Goal: Transaction & Acquisition: Purchase product/service

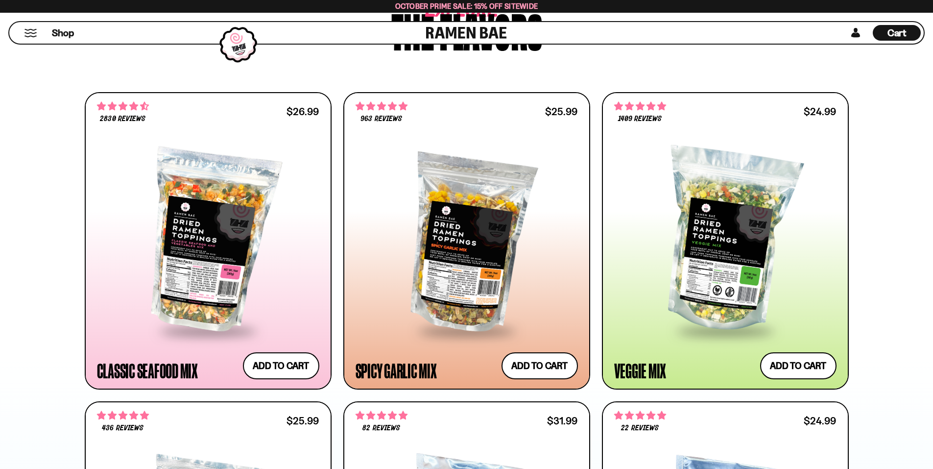
scroll to position [575, 0]
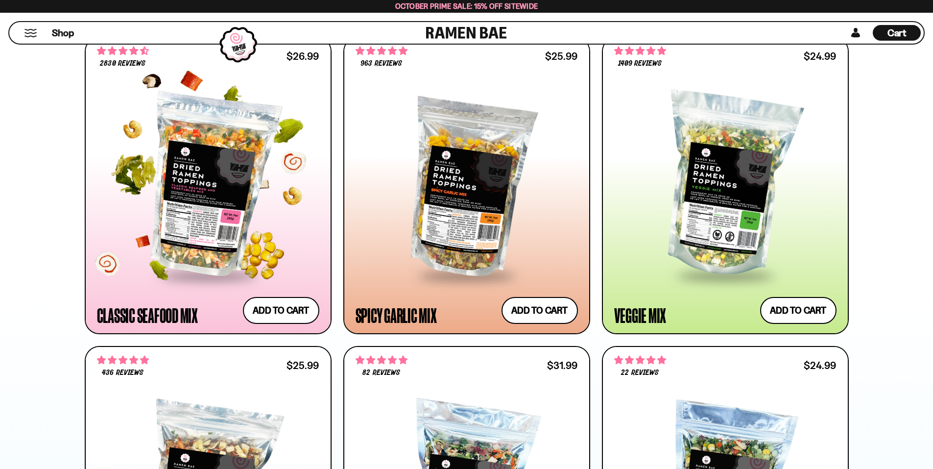
click at [209, 187] on div at bounding box center [208, 185] width 222 height 178
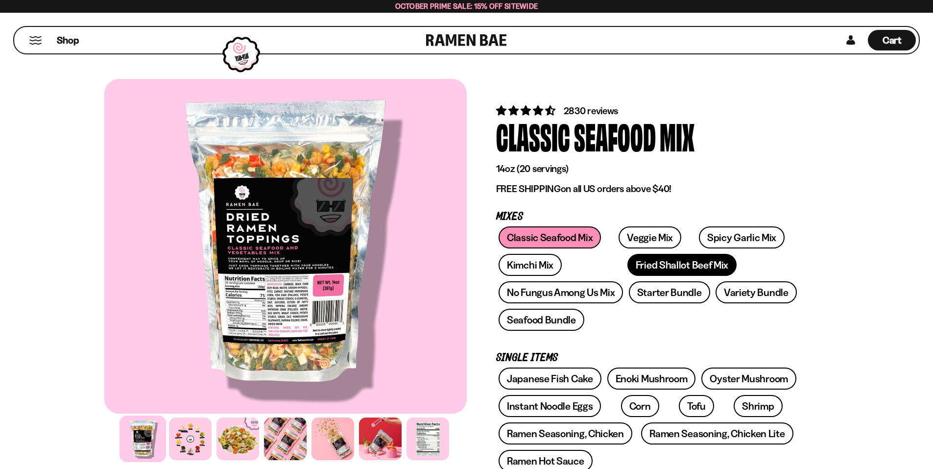
click at [627, 263] on link "Fried Shallot Beef Mix" at bounding box center [681, 265] width 109 height 22
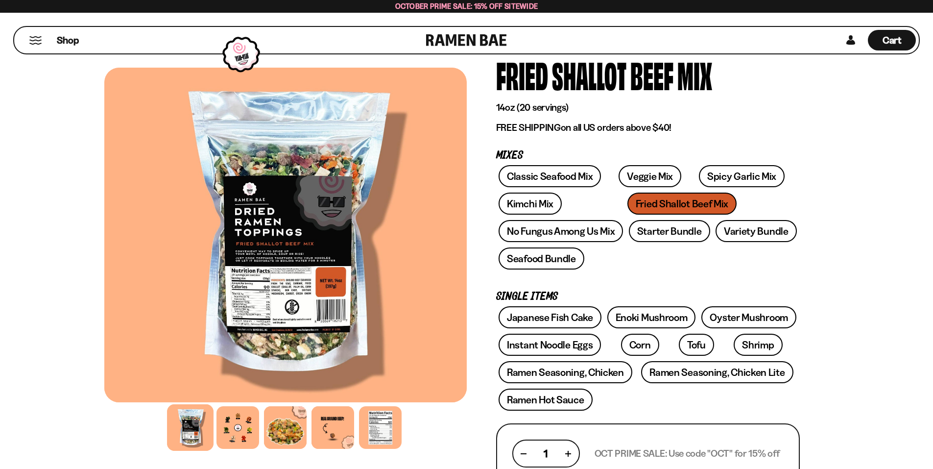
scroll to position [40, 0]
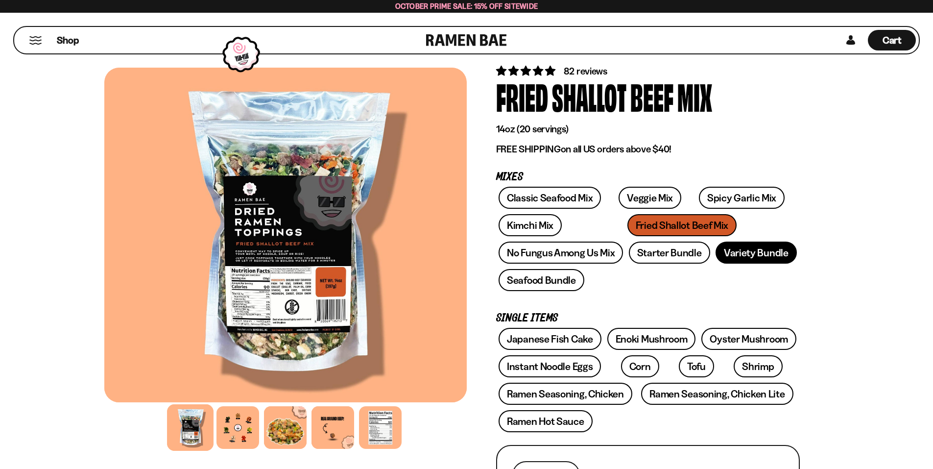
click at [759, 255] on link "Variety Bundle" at bounding box center [755, 252] width 81 height 22
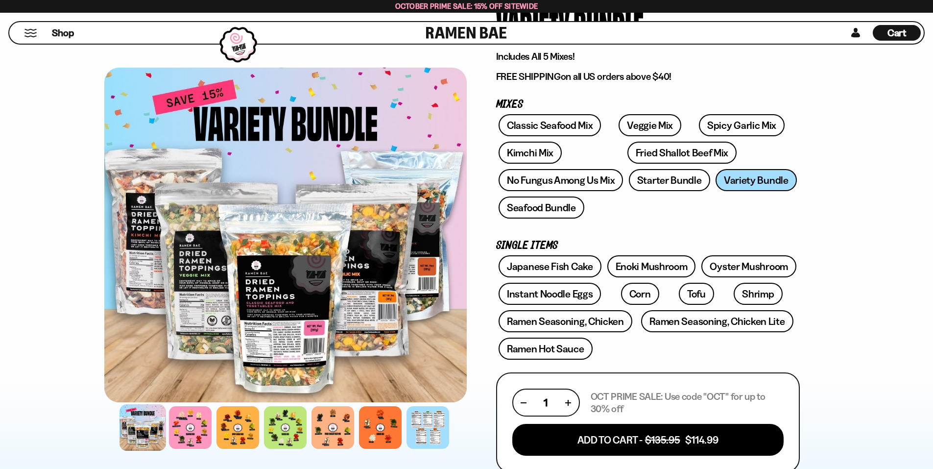
scroll to position [98, 0]
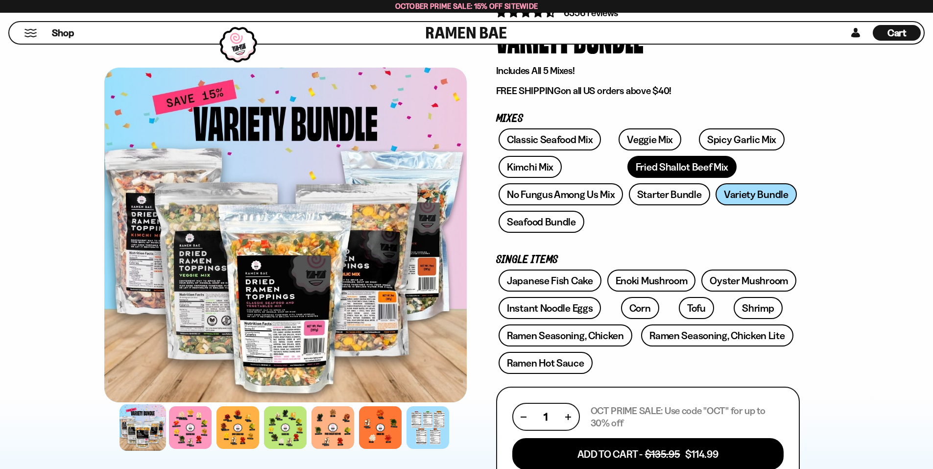
click at [627, 160] on link "Fried Shallot Beef Mix" at bounding box center [681, 167] width 109 height 22
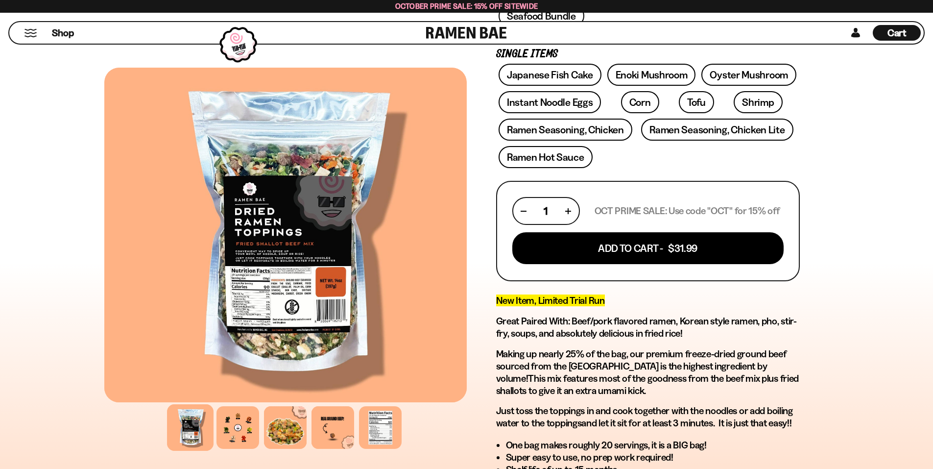
scroll to position [294, 0]
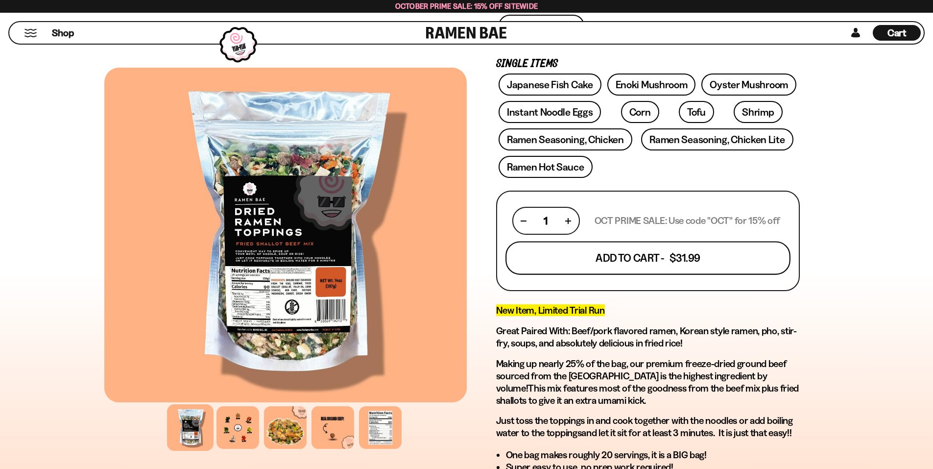
click at [654, 258] on button "Add To Cart - $31.99" at bounding box center [647, 257] width 285 height 33
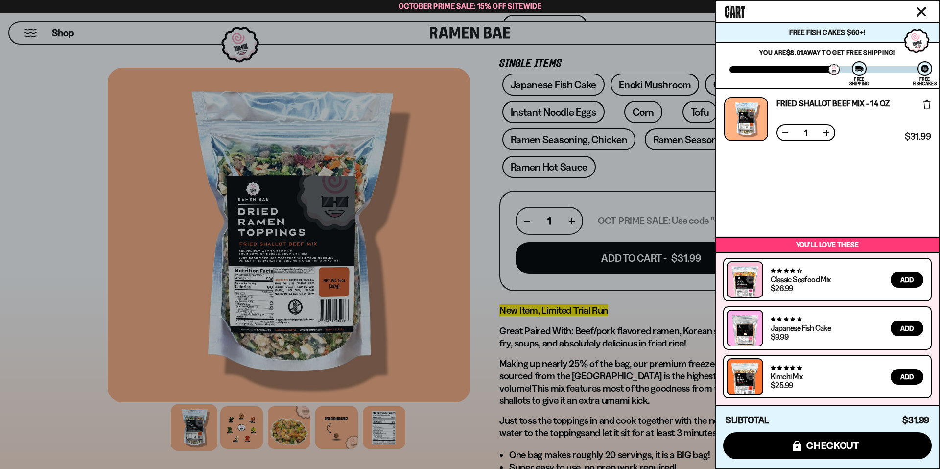
click at [909, 276] on span "Add" at bounding box center [906, 279] width 13 height 7
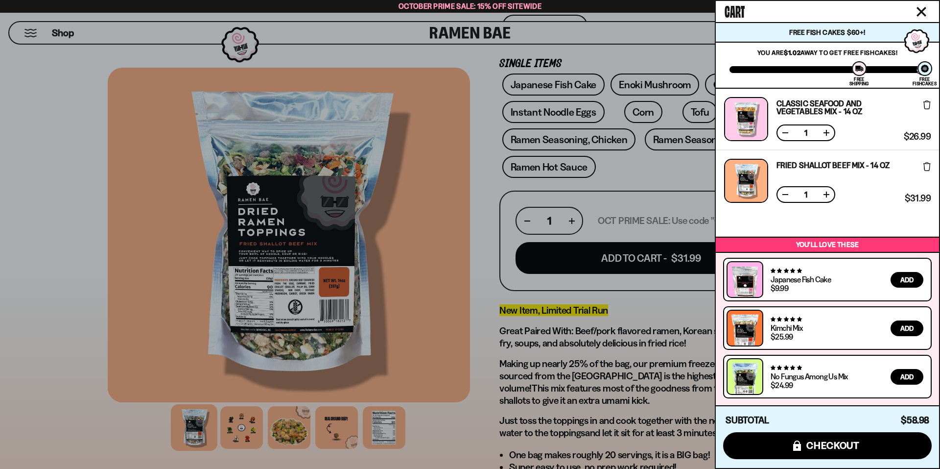
click at [493, 158] on div at bounding box center [470, 234] width 940 height 469
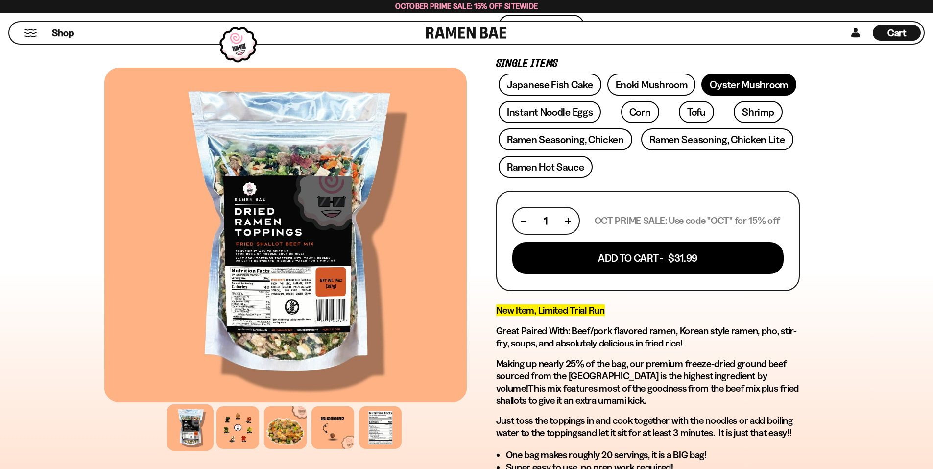
click at [759, 88] on link "Oyster Mushroom" at bounding box center [748, 84] width 95 height 22
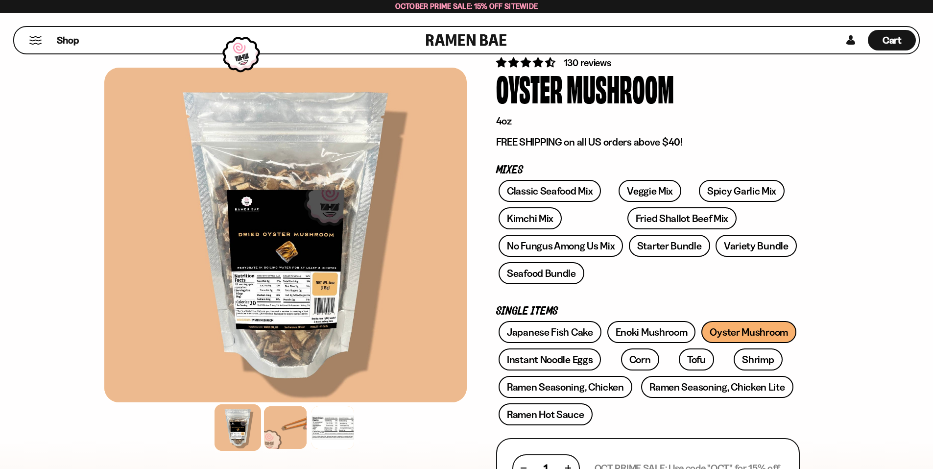
scroll to position [49, 0]
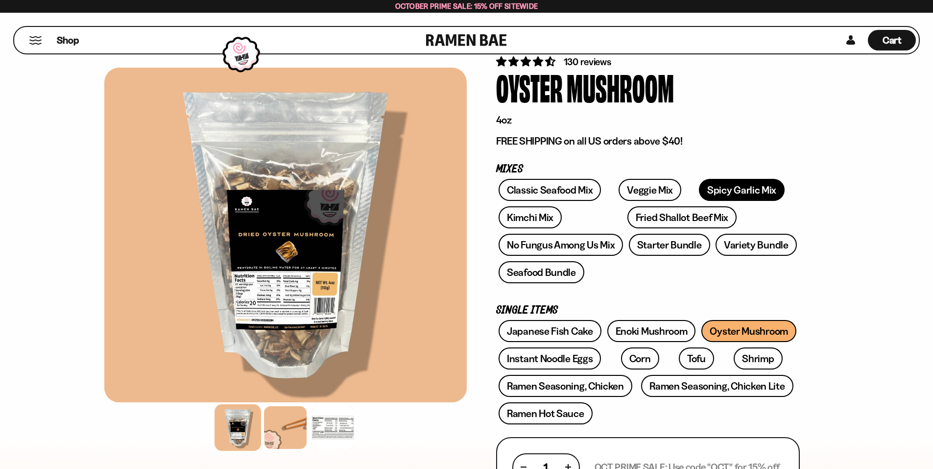
click at [705, 189] on link "Spicy Garlic Mix" at bounding box center [742, 190] width 86 height 22
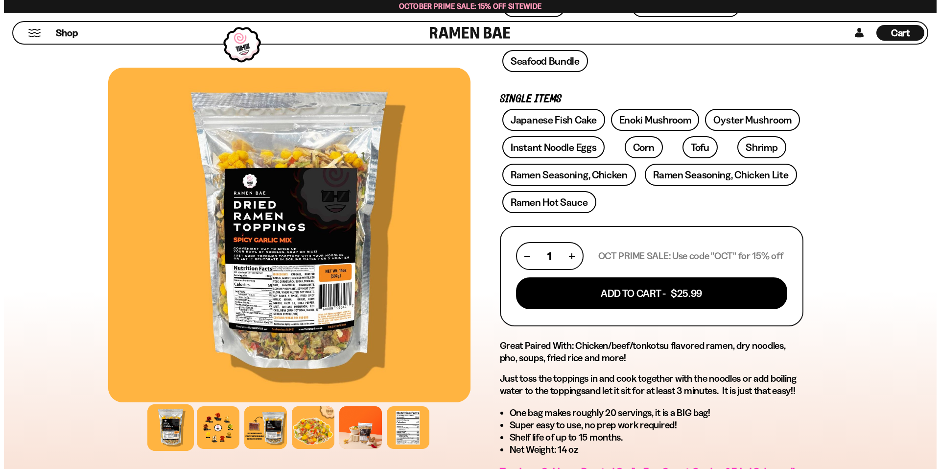
scroll to position [245, 0]
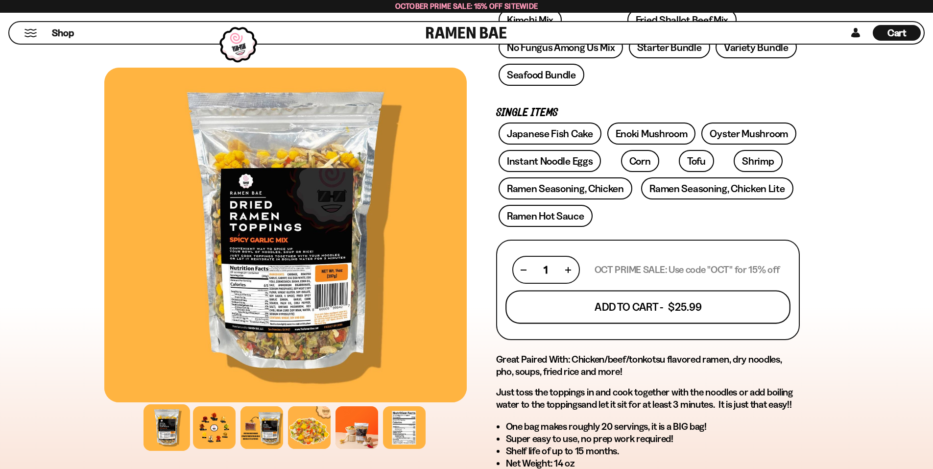
click at [625, 309] on button "Add To Cart - $25.99" at bounding box center [647, 306] width 285 height 33
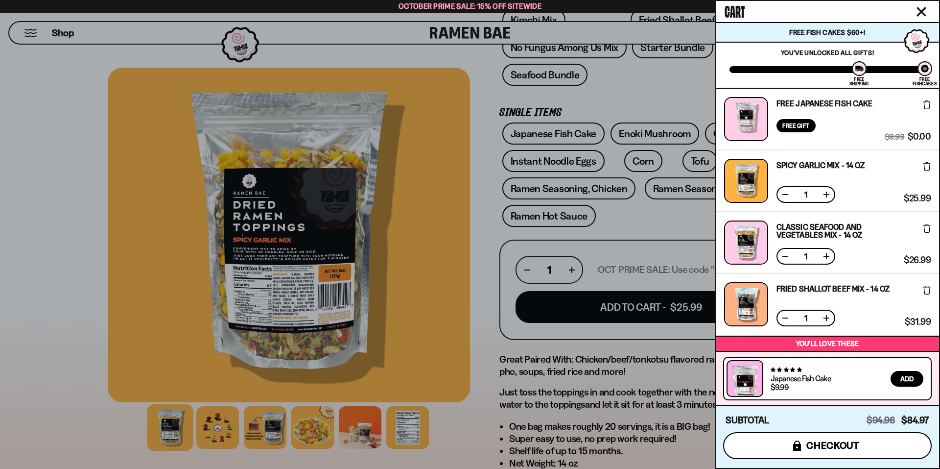
click at [815, 444] on span "checkout" at bounding box center [832, 445] width 53 height 11
